Goal: Task Accomplishment & Management: Complete application form

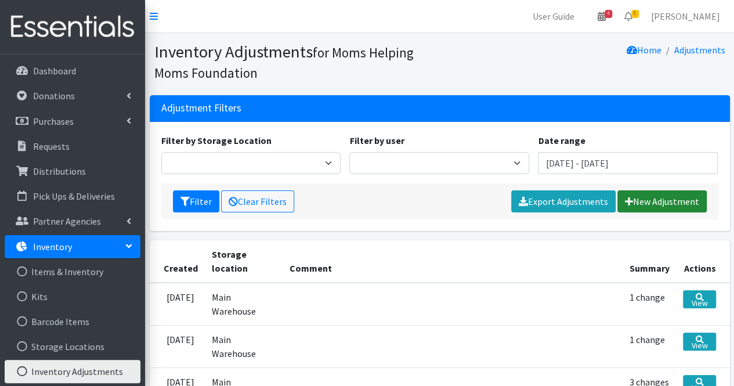
click at [667, 201] on link "New Adjustment" at bounding box center [661, 201] width 89 height 22
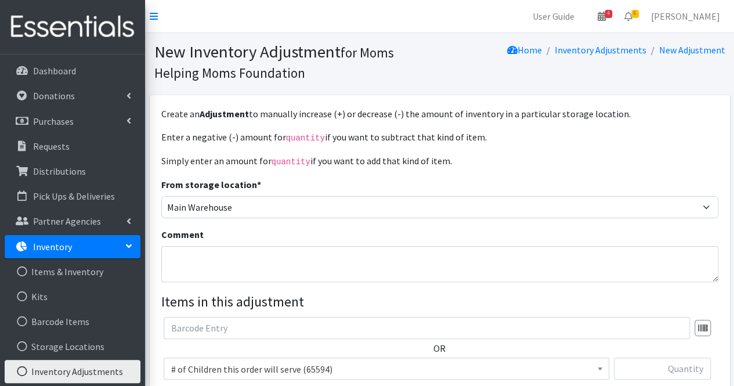
click at [362, 369] on span "# of Children this order will serve (65594)" at bounding box center [386, 369] width 430 height 16
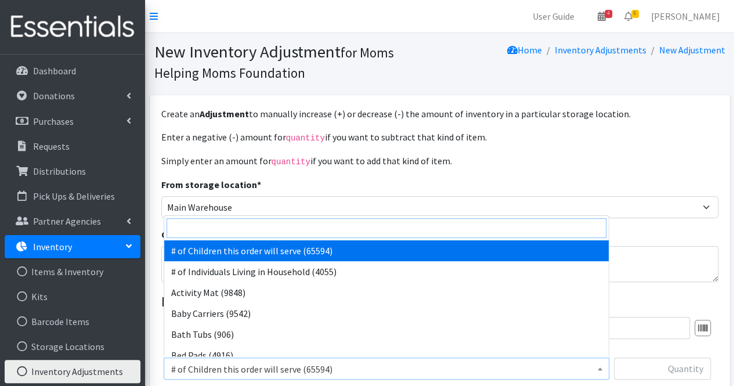
click at [222, 233] on input "search" at bounding box center [386, 228] width 440 height 20
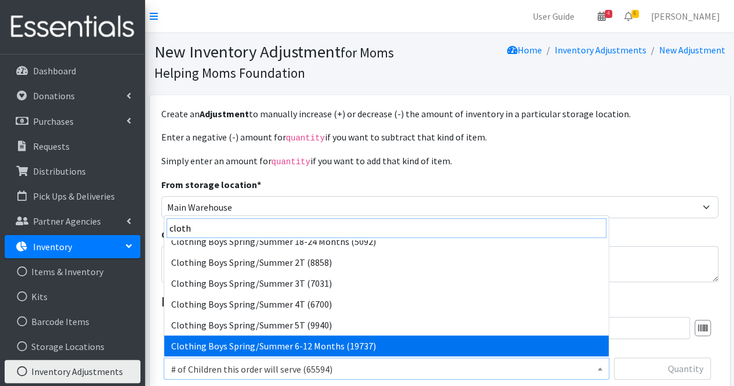
scroll to position [260, 0]
type input "cloth"
select select "5719"
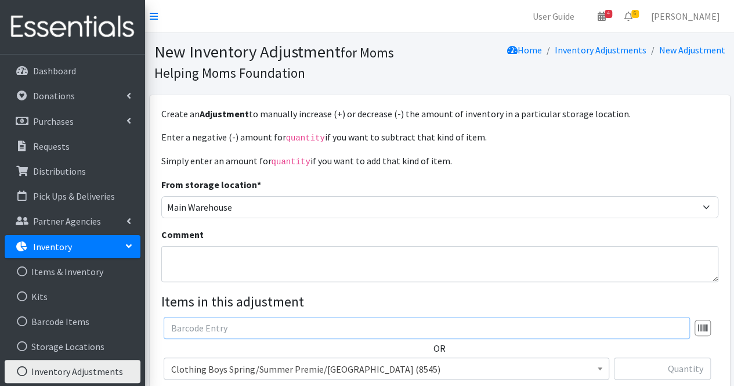
click at [239, 331] on input "text" at bounding box center [427, 328] width 526 height 22
type input "c"
click at [635, 369] on input "text" at bounding box center [662, 368] width 97 height 22
type input "1000"
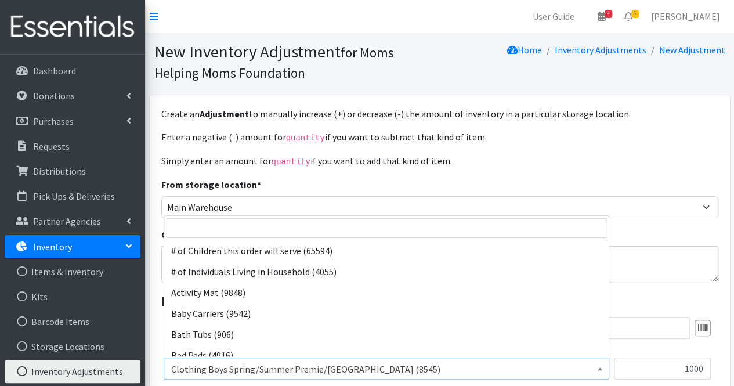
click at [416, 369] on span "Clothing Boys Spring/Summer Premie/NB (8545)" at bounding box center [386, 369] width 430 height 16
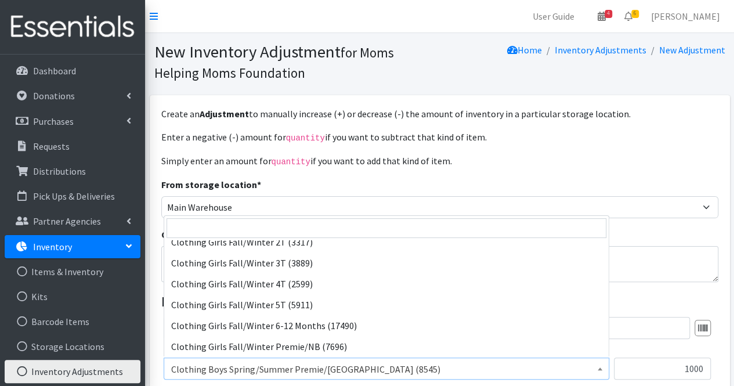
scroll to position [680, 0]
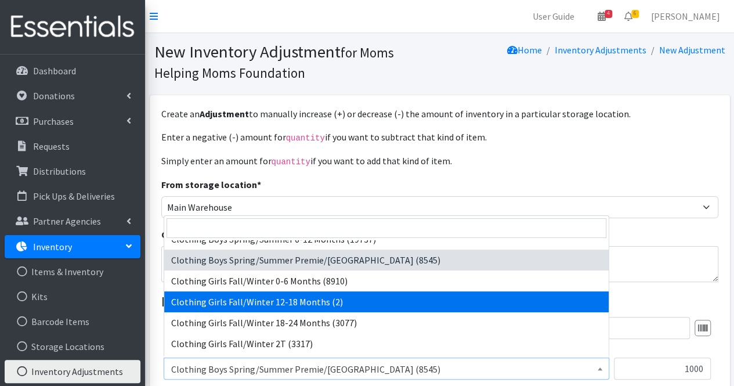
select select "5744"
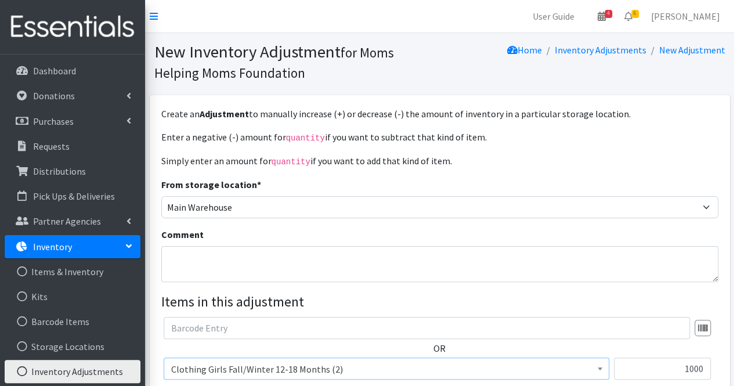
click at [654, 347] on div "OR # of Children this order will serve (65594) # of Individuals Living in House…" at bounding box center [439, 353] width 565 height 72
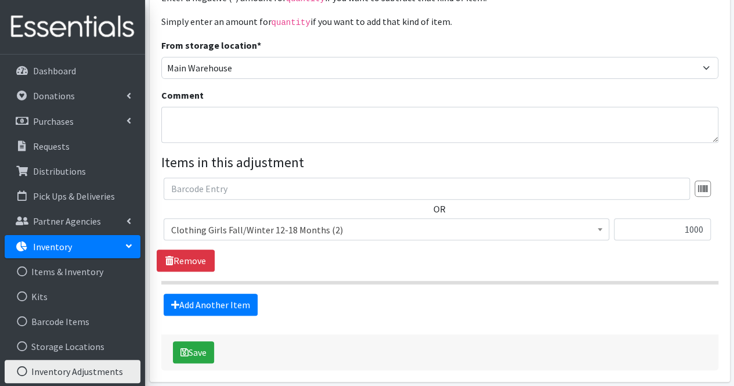
scroll to position [162, 0]
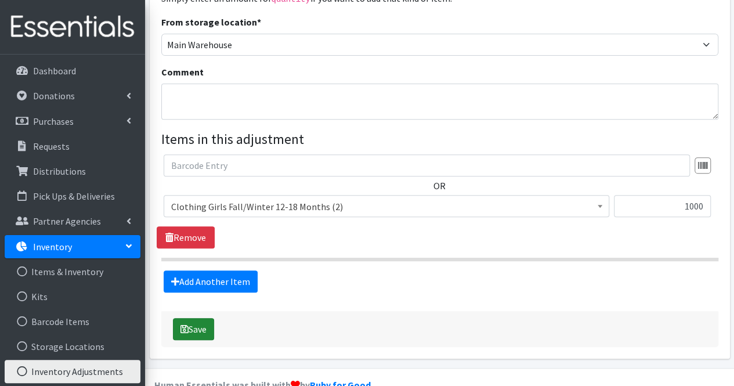
click at [199, 327] on button "Save" at bounding box center [193, 329] width 41 height 22
